Goal: Navigation & Orientation: Go to known website

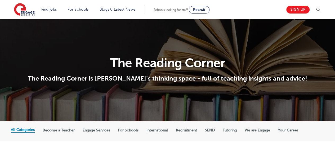
click at [205, 10] on span "Recruit" at bounding box center [199, 10] width 12 height 4
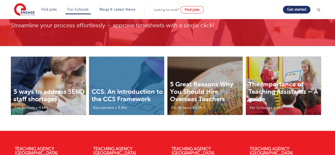
scroll to position [1628, 0]
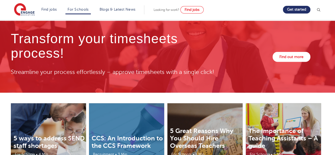
drag, startPoint x: 336, startPoint y: 13, endPoint x: 339, endPoint y: 139, distance: 126.1
click at [297, 10] on link "Get started" at bounding box center [297, 10] width 28 height 8
